Goal: Task Accomplishment & Management: Manage account settings

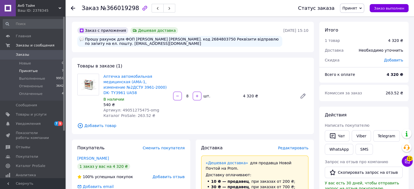
click at [36, 69] on li "Принятые 7" at bounding box center [33, 71] width 67 height 8
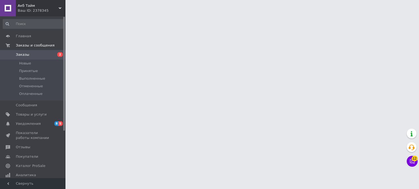
click at [32, 56] on span "Заказы" at bounding box center [33, 54] width 35 height 5
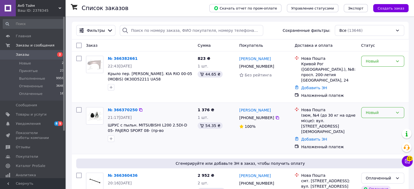
click at [377, 110] on div "Новый" at bounding box center [379, 113] width 27 height 6
click at [378, 117] on li "Принят" at bounding box center [383, 119] width 43 height 10
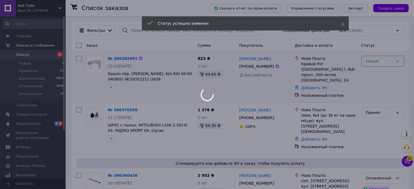
click at [374, 66] on div "Новый" at bounding box center [383, 61] width 43 height 11
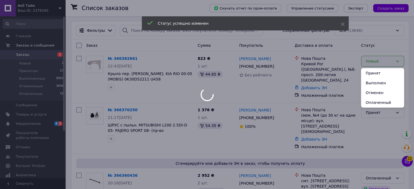
click at [374, 74] on li "Принят" at bounding box center [383, 73] width 43 height 10
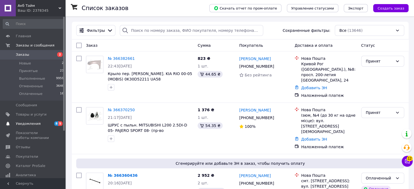
click at [40, 127] on link "Уведомления 8 5" at bounding box center [33, 123] width 67 height 9
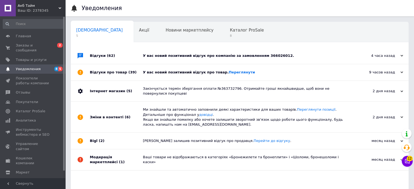
click at [142, 70] on div "Відгуки про товар (39)" at bounding box center [116, 72] width 53 height 16
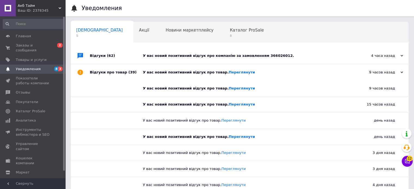
click at [160, 63] on div "У вас новий позитивний відгук про компанію за замовленням 366026012." at bounding box center [246, 56] width 206 height 16
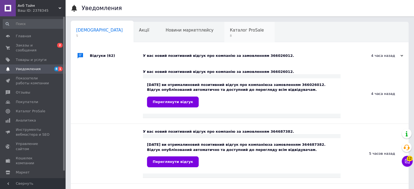
click at [230, 32] on span "Каталог ProSale" at bounding box center [247, 30] width 34 height 5
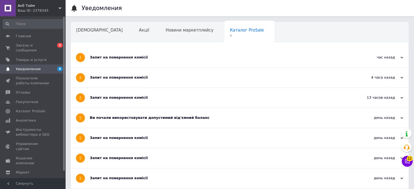
scroll to position [109, 0]
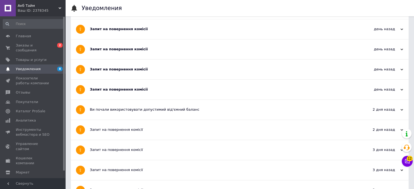
click at [128, 92] on div "Запит на повернення комісії" at bounding box center [219, 89] width 259 height 5
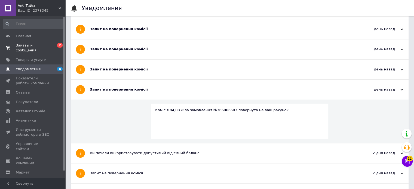
click at [47, 48] on span "Заказы и сообщения" at bounding box center [33, 48] width 35 height 10
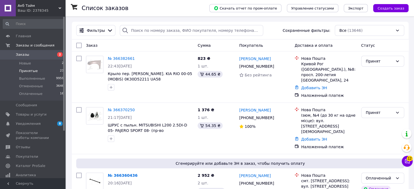
click at [43, 69] on li "Принятые 23" at bounding box center [33, 71] width 67 height 8
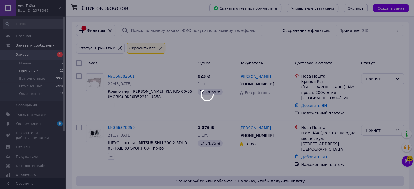
click at [35, 15] on div at bounding box center [207, 94] width 414 height 189
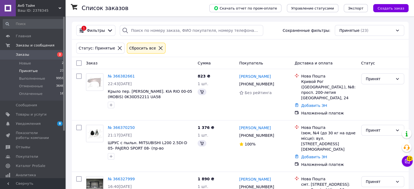
click at [35, 15] on div "Акб Тайм Ваш ID: 2378345" at bounding box center [41, 8] width 50 height 16
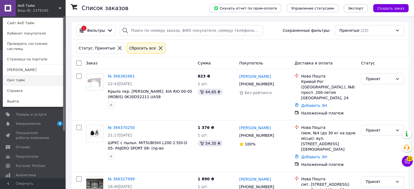
click at [20, 75] on link "Оил тайм" at bounding box center [33, 80] width 60 height 10
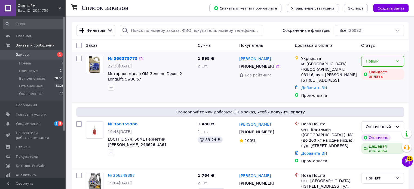
click at [395, 59] on div "Новый" at bounding box center [383, 61] width 43 height 11
click at [384, 70] on li "Принят" at bounding box center [383, 73] width 43 height 10
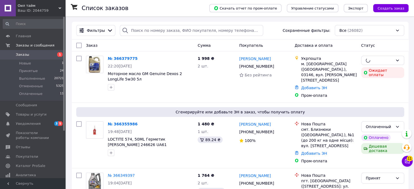
click at [46, 121] on link "Уведомления 3 5" at bounding box center [33, 123] width 67 height 9
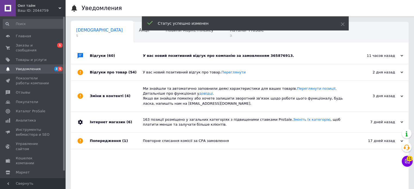
click at [141, 56] on div "Відгуки (60)" at bounding box center [116, 56] width 53 height 16
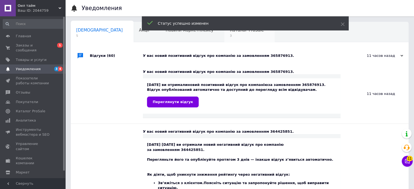
click at [230, 36] on span "3" at bounding box center [247, 36] width 34 height 4
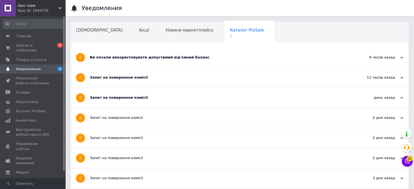
click at [131, 100] on div "Запит на повернення комісії" at bounding box center [219, 97] width 259 height 5
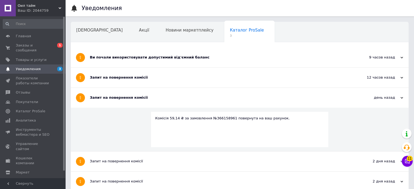
click at [138, 84] on div "Запит на повернення комісії" at bounding box center [219, 78] width 259 height 20
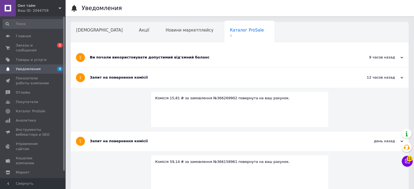
click at [143, 64] on div "Ви почали використовувати допустимий від'ємний баланс" at bounding box center [219, 58] width 259 height 20
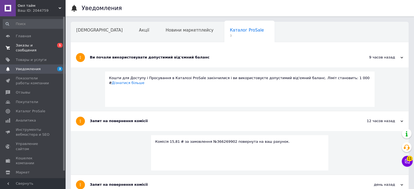
click at [43, 44] on span "Заказы и сообщения" at bounding box center [33, 48] width 35 height 10
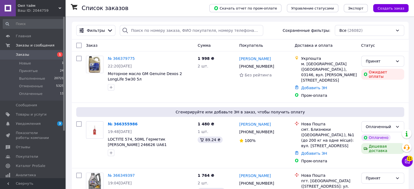
click at [31, 10] on div "Ваш ID: 2044759" at bounding box center [42, 10] width 48 height 5
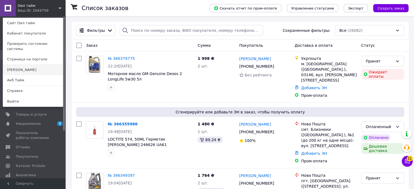
click at [16, 66] on link "[PERSON_NAME]" at bounding box center [33, 70] width 60 height 10
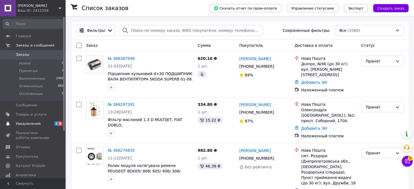
click at [46, 123] on span "Уведомления" at bounding box center [33, 124] width 35 height 5
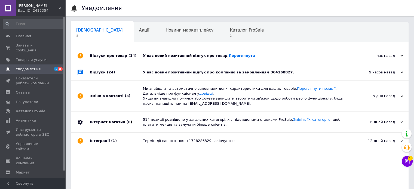
click at [154, 77] on div "У вас новий позитивний відгук про компанію за замовленням 364168827." at bounding box center [246, 72] width 206 height 16
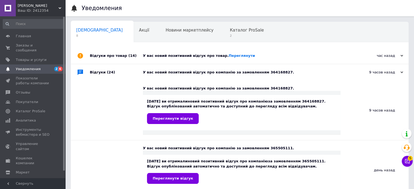
click at [164, 59] on div "У вас новий позитивний відгук про товар. Переглянути" at bounding box center [246, 56] width 206 height 16
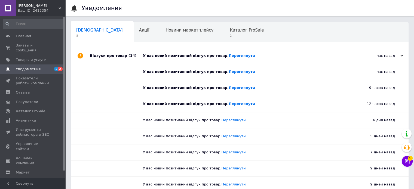
click at [225, 41] on div "Каталог ProSale 2" at bounding box center [250, 32] width 50 height 21
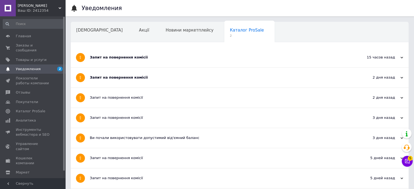
click at [184, 78] on div "Запит на повернення комісії" at bounding box center [219, 77] width 259 height 5
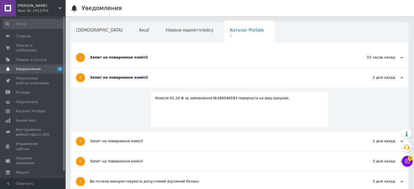
click at [165, 58] on div "Запит на повернення комісії" at bounding box center [219, 57] width 259 height 5
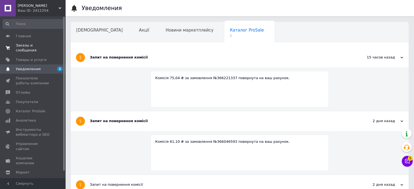
click at [45, 47] on span "Заказы и сообщения" at bounding box center [33, 48] width 35 height 10
